Goal: Task Accomplishment & Management: Manage account settings

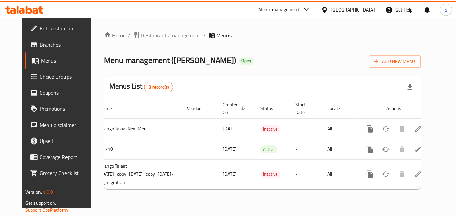
scroll to position [0, 49]
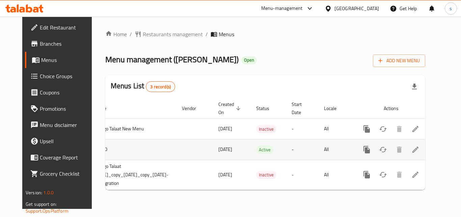
click at [420, 149] on icon "enhanced table" at bounding box center [416, 149] width 8 height 8
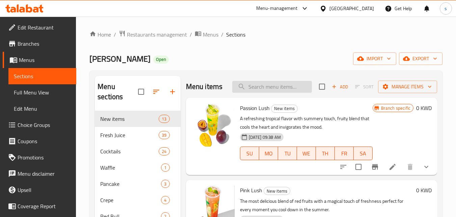
click at [277, 92] on input "search" at bounding box center [272, 87] width 80 height 12
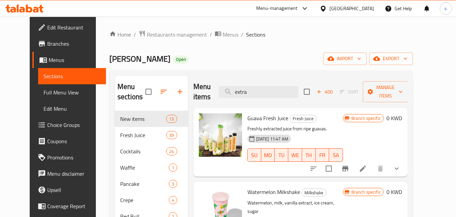
drag, startPoint x: 266, startPoint y: 87, endPoint x: 226, endPoint y: 79, distance: 40.3
click at [226, 79] on div "Menu items extra Add Sort Manage items" at bounding box center [301, 92] width 214 height 32
paste input "Pomegranate With Beetroot"
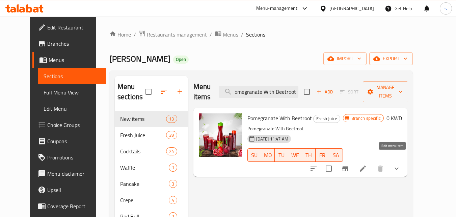
type input "Pomegranate With Beetroot"
click at [366, 165] on icon at bounding box center [363, 168] width 6 height 6
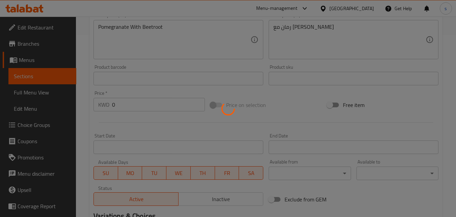
type input "اختيارك من الحجم:"
type input "1"
type input "إضافات"
type input "0"
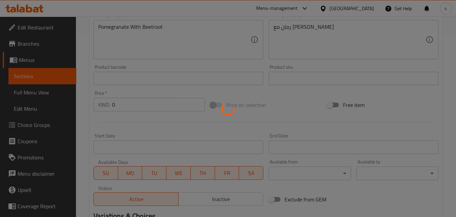
type input "5"
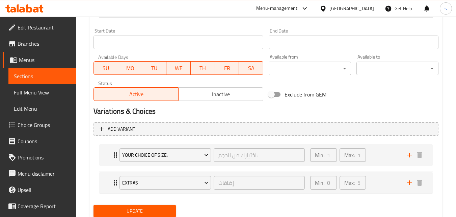
scroll to position [309, 0]
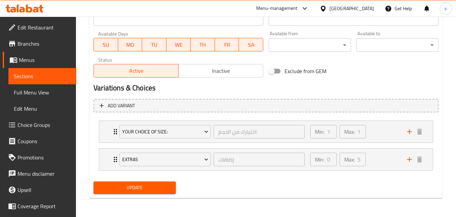
click at [364, 10] on div "[GEOGRAPHIC_DATA]" at bounding box center [352, 8] width 45 height 7
